Goal: Task Accomplishment & Management: Use online tool/utility

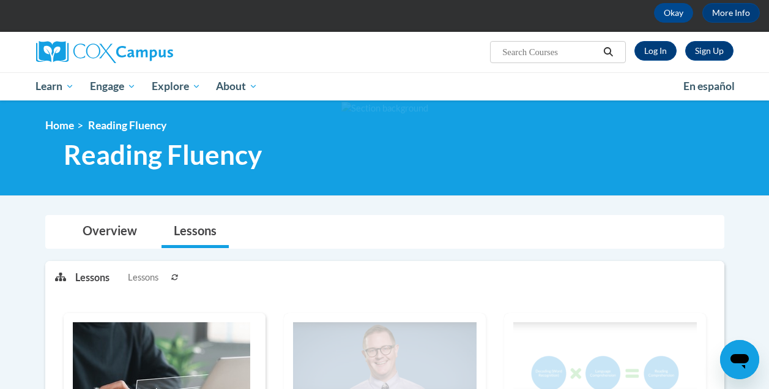
scroll to position [54, 0]
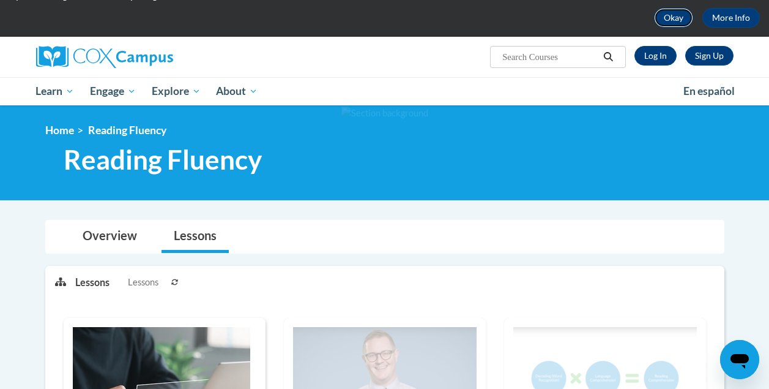
click at [674, 20] on button "Okay" at bounding box center [673, 18] width 39 height 20
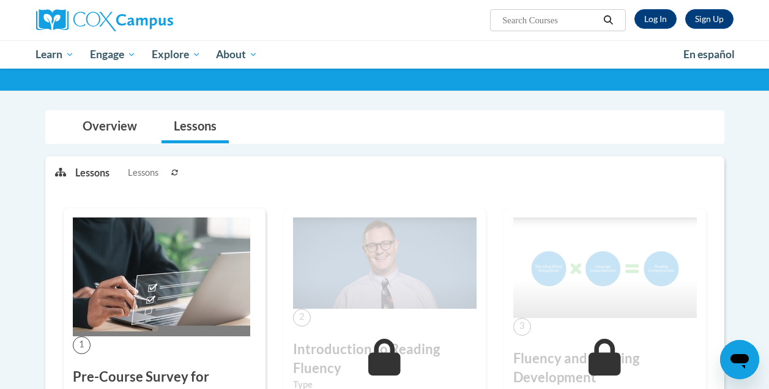
scroll to position [0, 0]
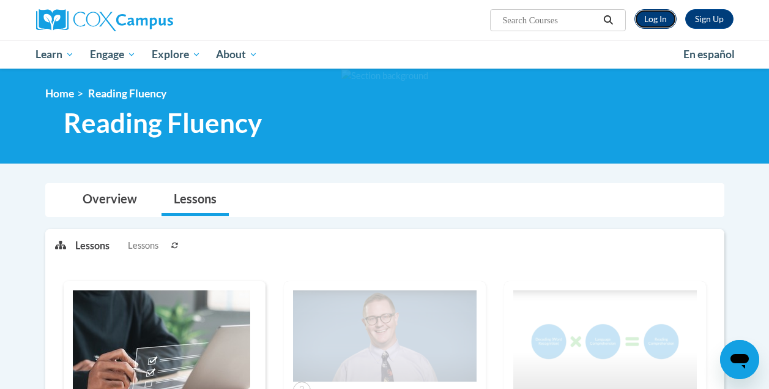
click at [655, 23] on link "Log In" at bounding box center [656, 19] width 42 height 20
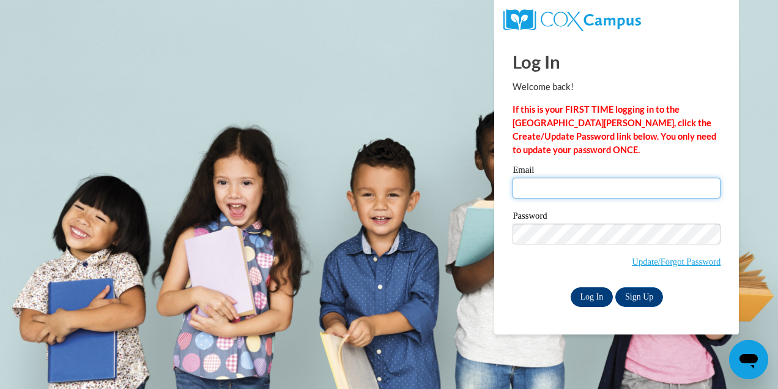
type input "kmlehman@waukesha.k12.wi.us"
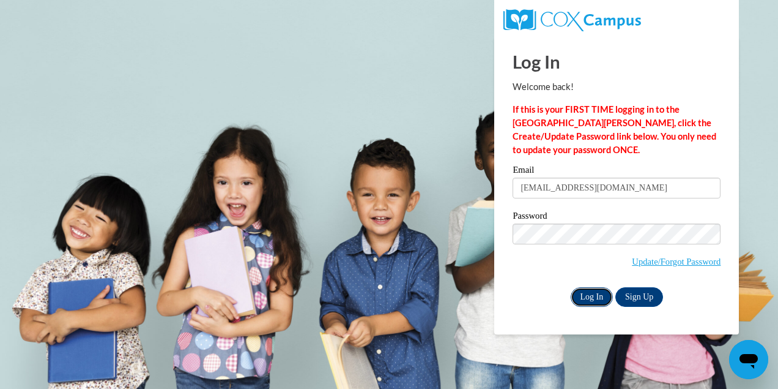
click at [593, 295] on input "Log In" at bounding box center [592, 297] width 43 height 20
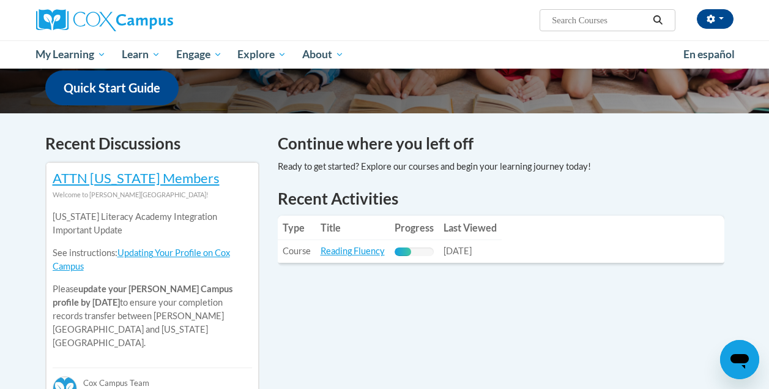
scroll to position [317, 0]
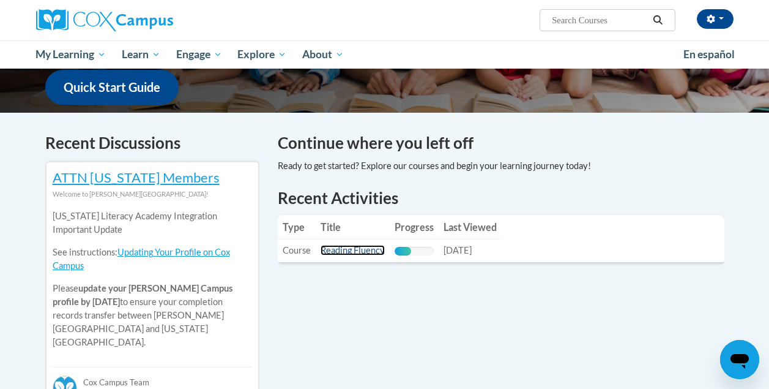
click at [353, 252] on link "Reading Fluency" at bounding box center [353, 250] width 64 height 10
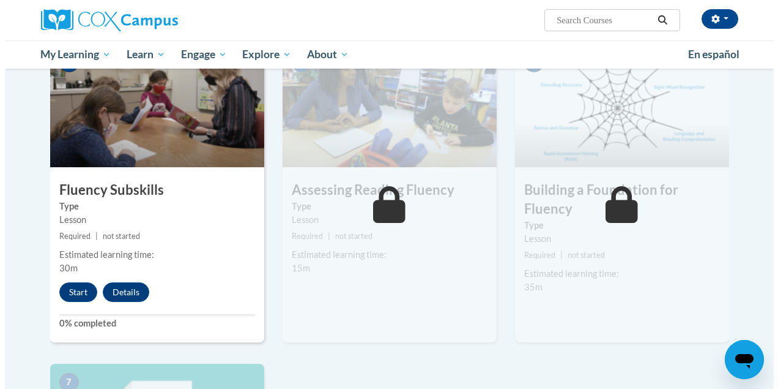
scroll to position [619, 0]
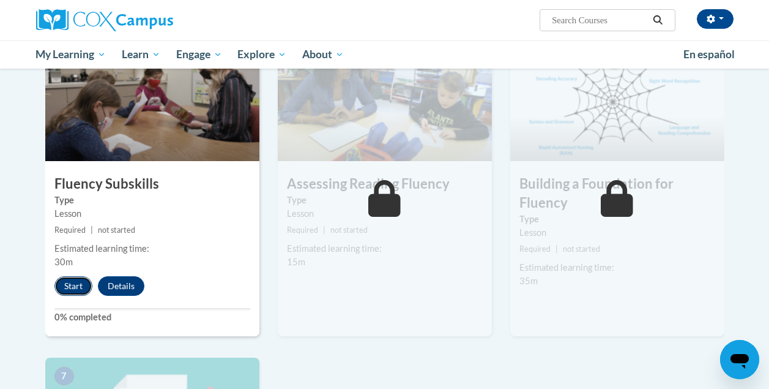
click at [71, 287] on button "Start" at bounding box center [73, 286] width 38 height 20
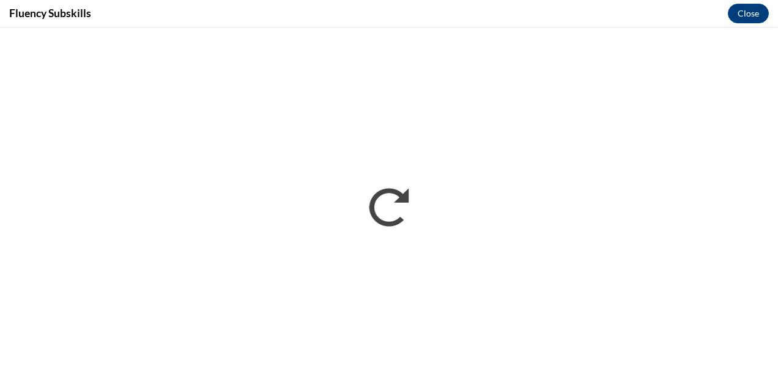
scroll to position [0, 0]
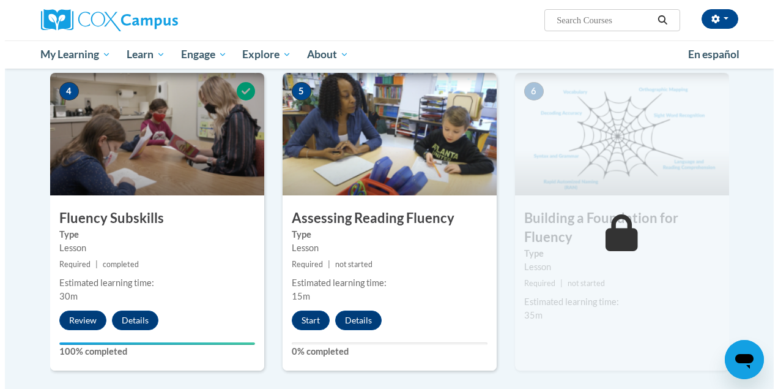
scroll to position [609, 0]
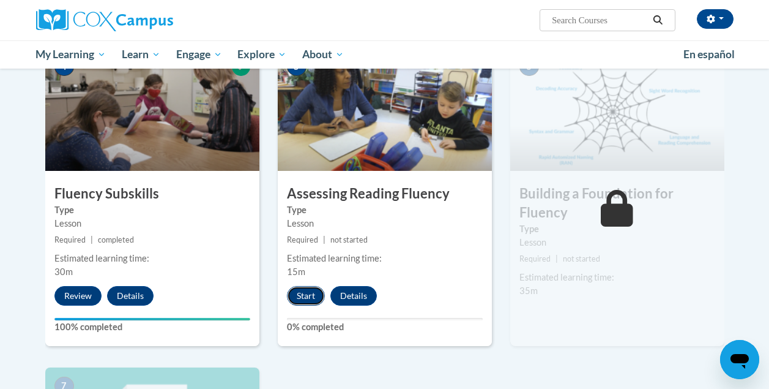
click at [306, 297] on button "Start" at bounding box center [306, 296] width 38 height 20
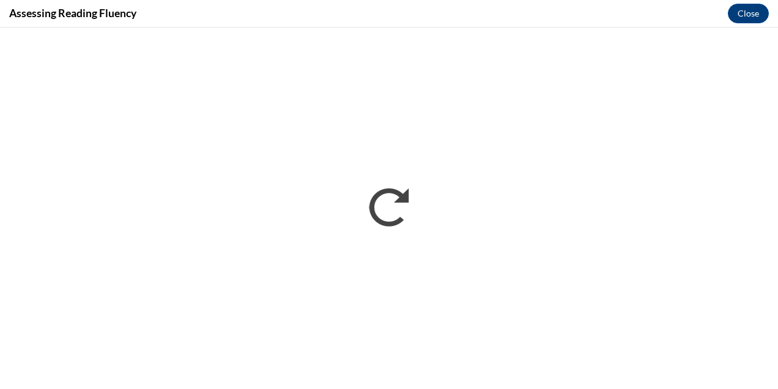
scroll to position [0, 0]
